Goal: Book appointment/travel/reservation

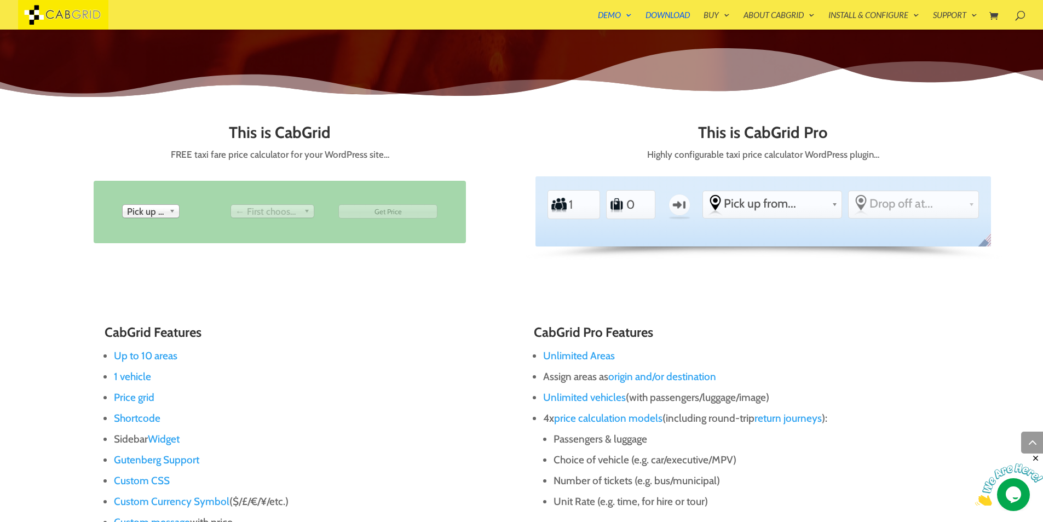
scroll to position [525, 0]
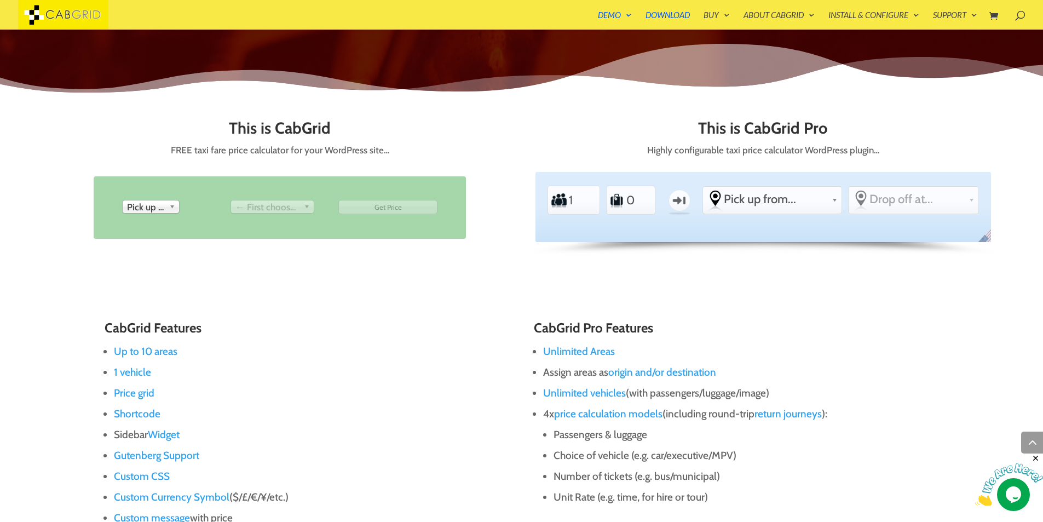
click at [155, 206] on span "Pick up from" at bounding box center [146, 206] width 38 height 13
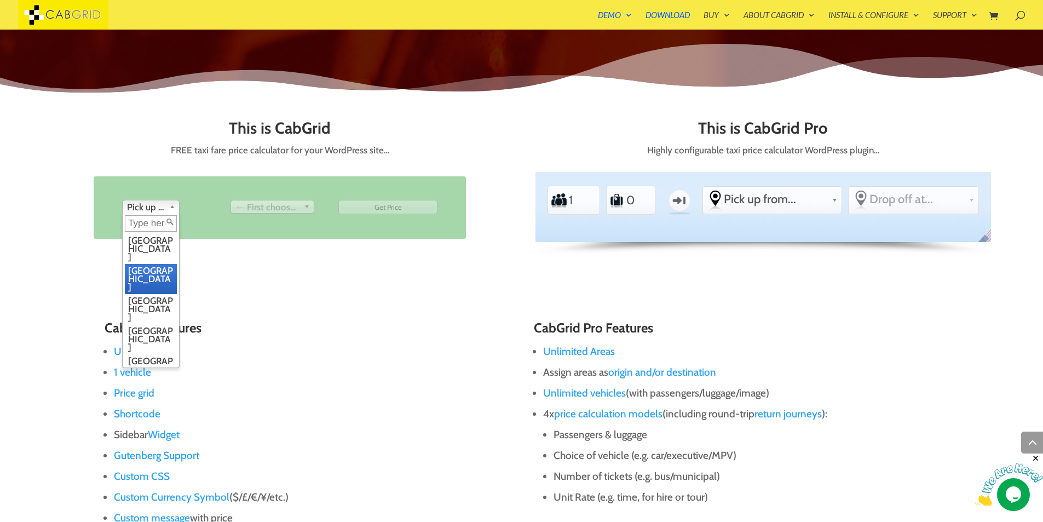
click at [145, 294] on li "[GEOGRAPHIC_DATA]" at bounding box center [151, 309] width 52 height 30
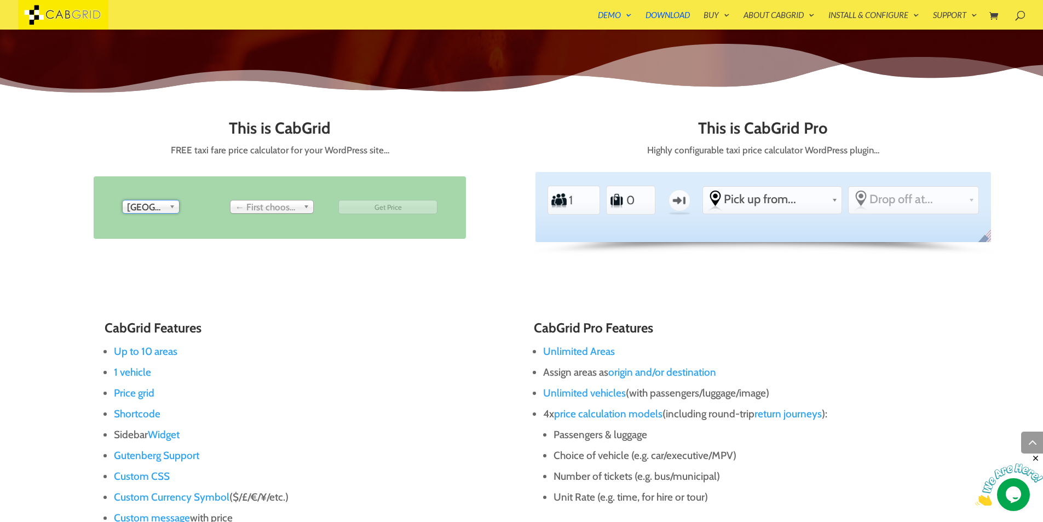
click at [261, 203] on span "← First choose pick up" at bounding box center [267, 206] width 64 height 13
click at [268, 204] on span "Drop off at..." at bounding box center [267, 206] width 64 height 13
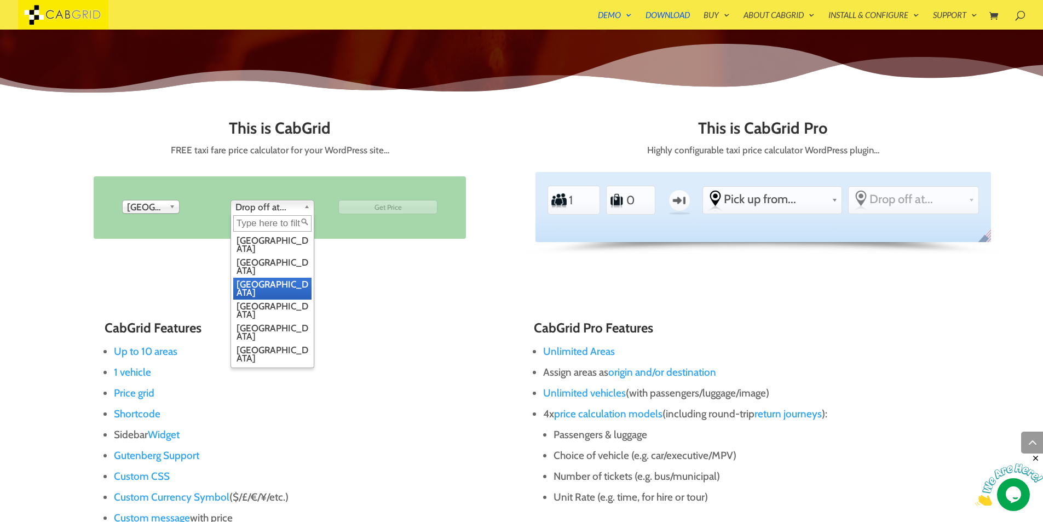
click at [265, 277] on li "[GEOGRAPHIC_DATA]" at bounding box center [272, 288] width 78 height 22
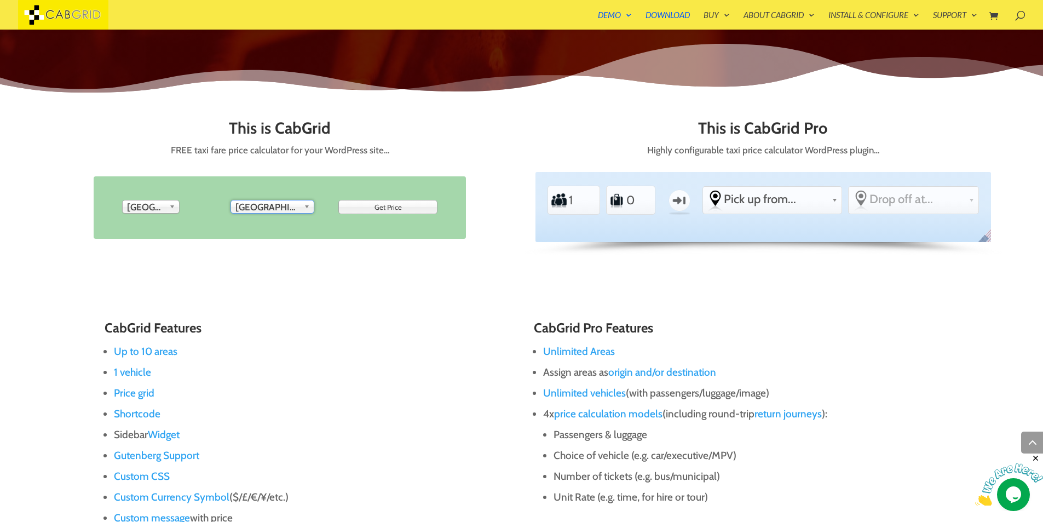
click at [385, 207] on input "Get Price" at bounding box center [387, 207] width 99 height 14
type input "Get Price"
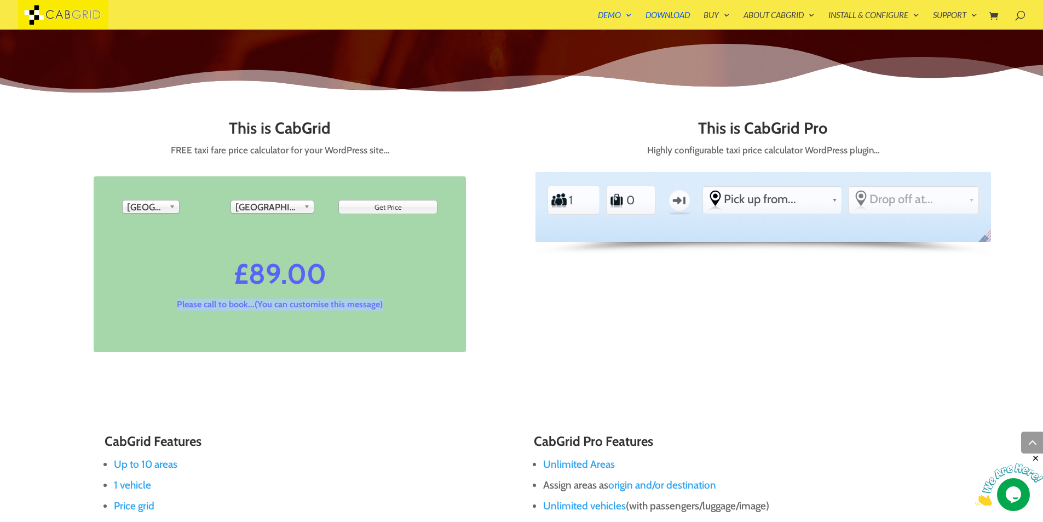
drag, startPoint x: 386, startPoint y: 303, endPoint x: 118, endPoint y: 314, distance: 267.8
click at [118, 314] on div "£ 89.00 Please call to book...(You can customise this message)" at bounding box center [280, 286] width 361 height 99
click at [724, 226] on div "Standard PEAK ACCOUNT Passengers 1 Luggage 0 One-way From Pick up from... -othe…" at bounding box center [762, 207] width 455 height 70
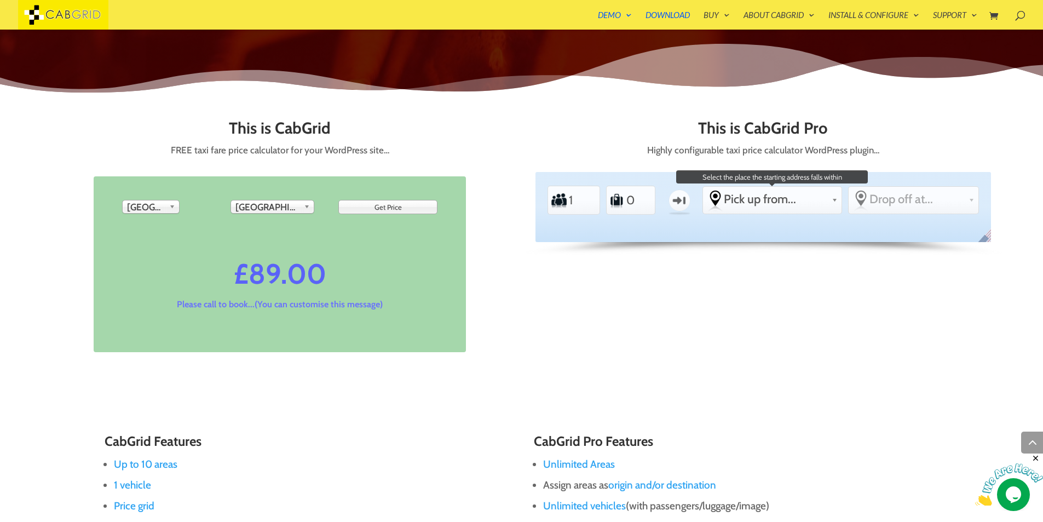
click at [758, 193] on span "Pick up from..." at bounding box center [775, 199] width 103 height 15
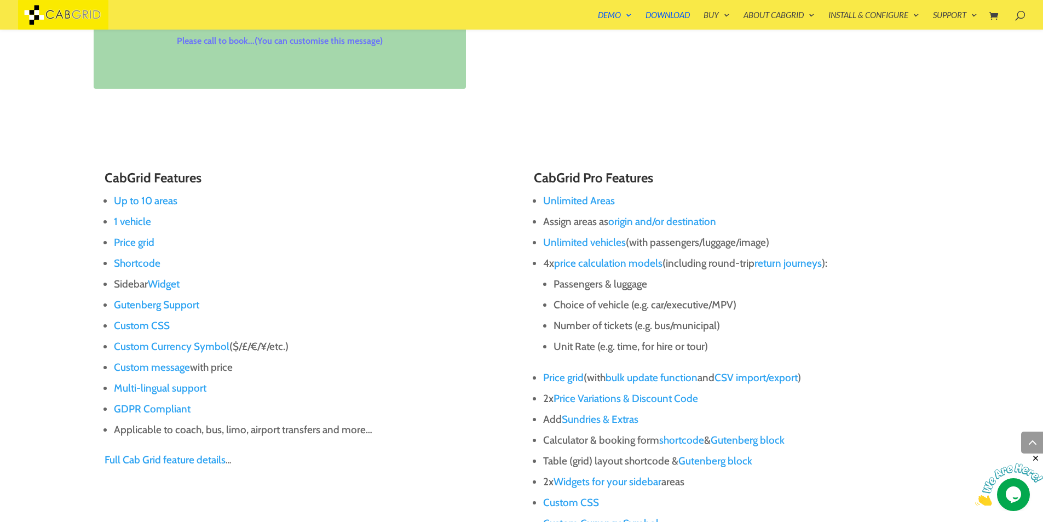
scroll to position [788, 0]
